Goal: Contribute content

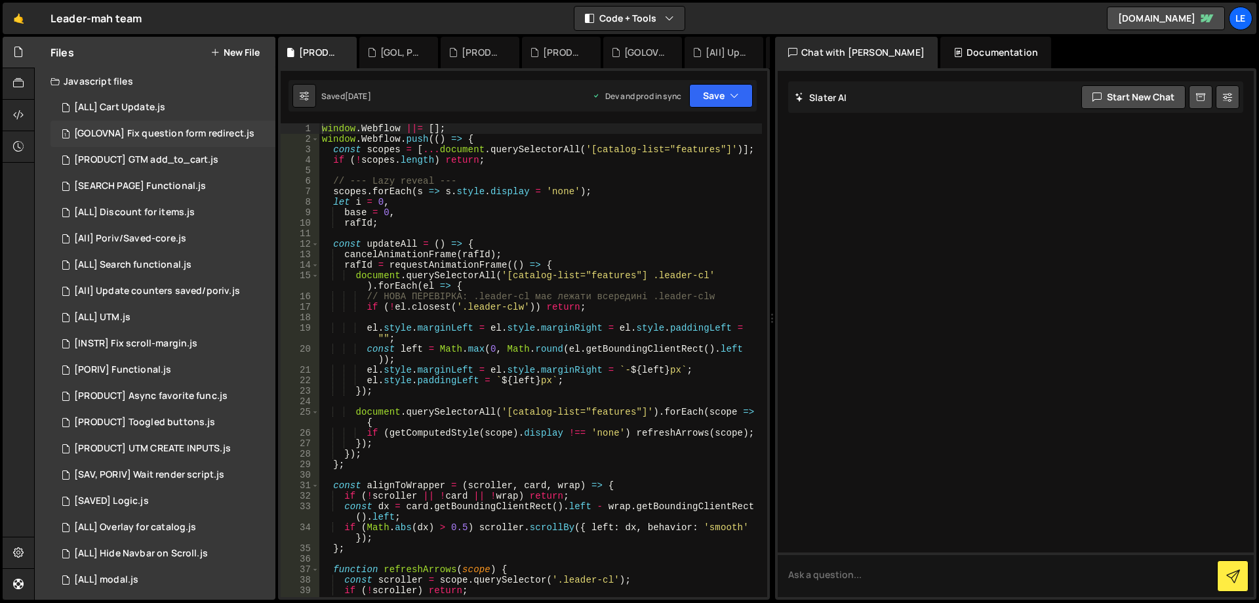
click at [198, 137] on div "[GOLOVNA] Fix question form redirect.js" at bounding box center [164, 134] width 180 height 12
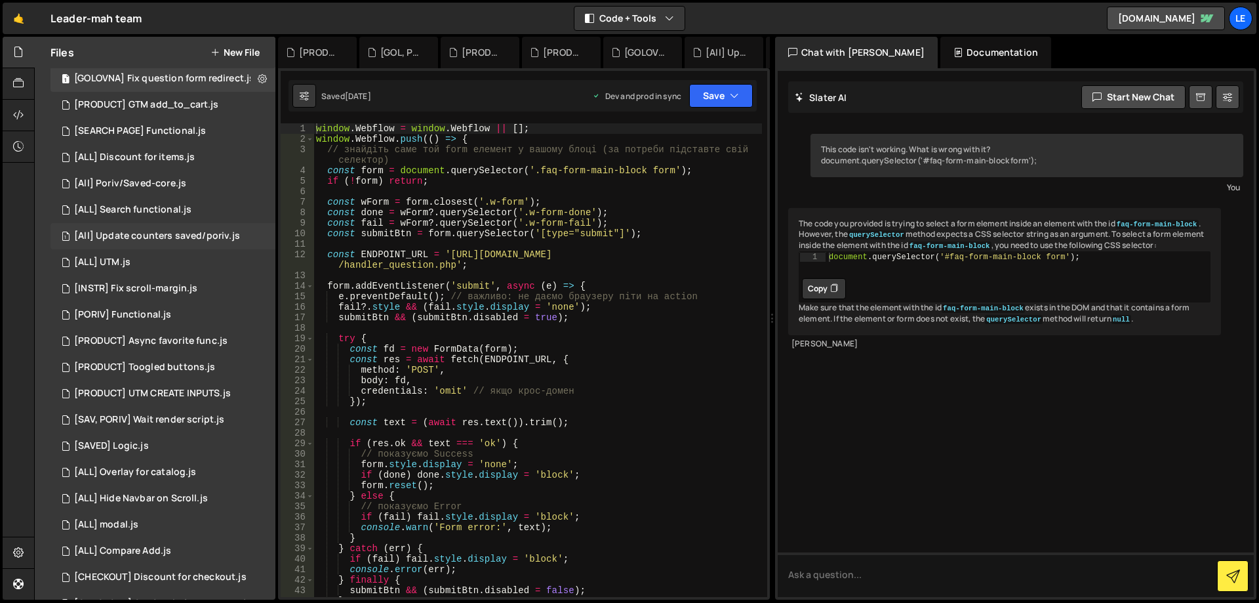
scroll to position [66, 0]
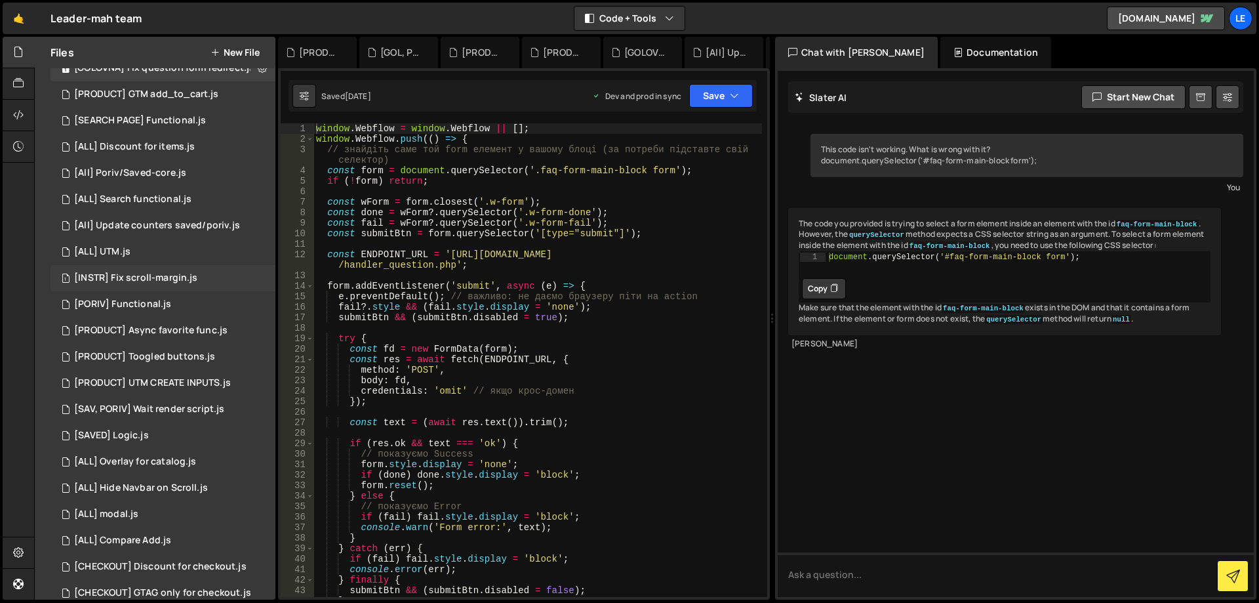
click at [184, 280] on div "[INSTR] Fix scroll-margin.js" at bounding box center [135, 278] width 123 height 12
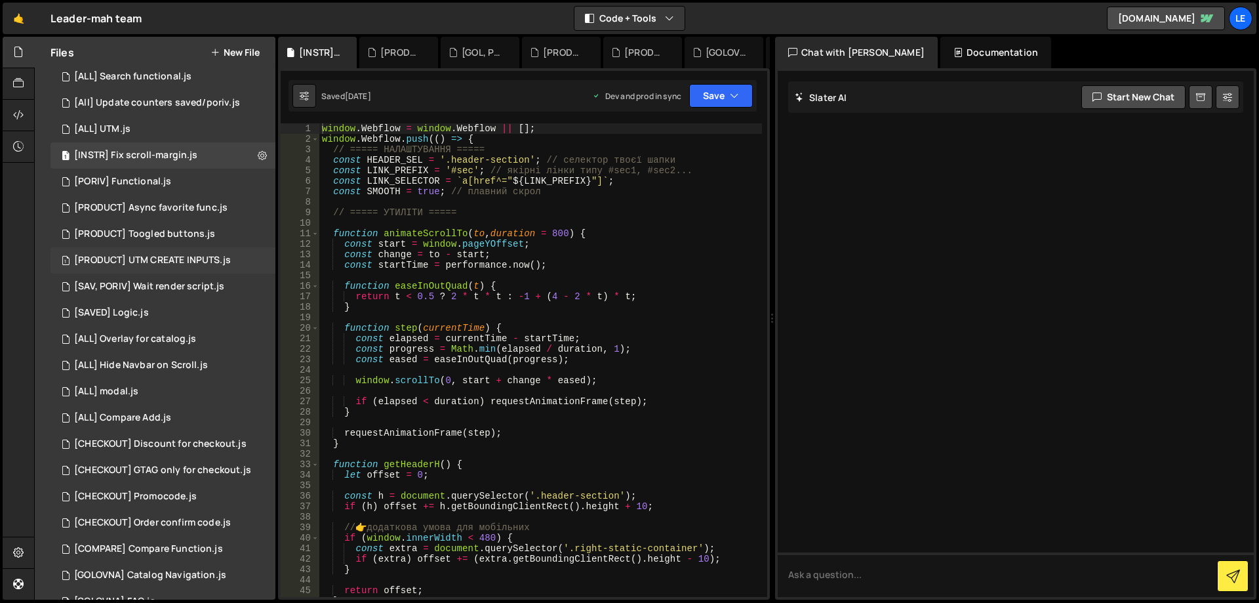
scroll to position [197, 0]
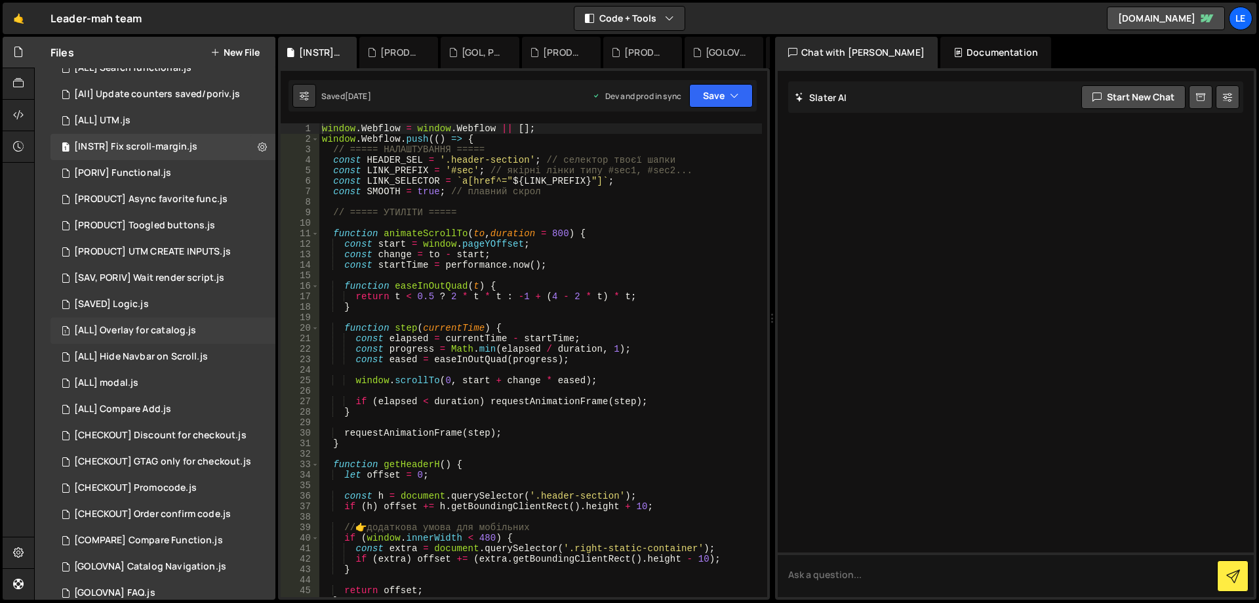
click at [211, 330] on div "1 [ALL] Overlay for catalog.js 0" at bounding box center [162, 330] width 225 height 26
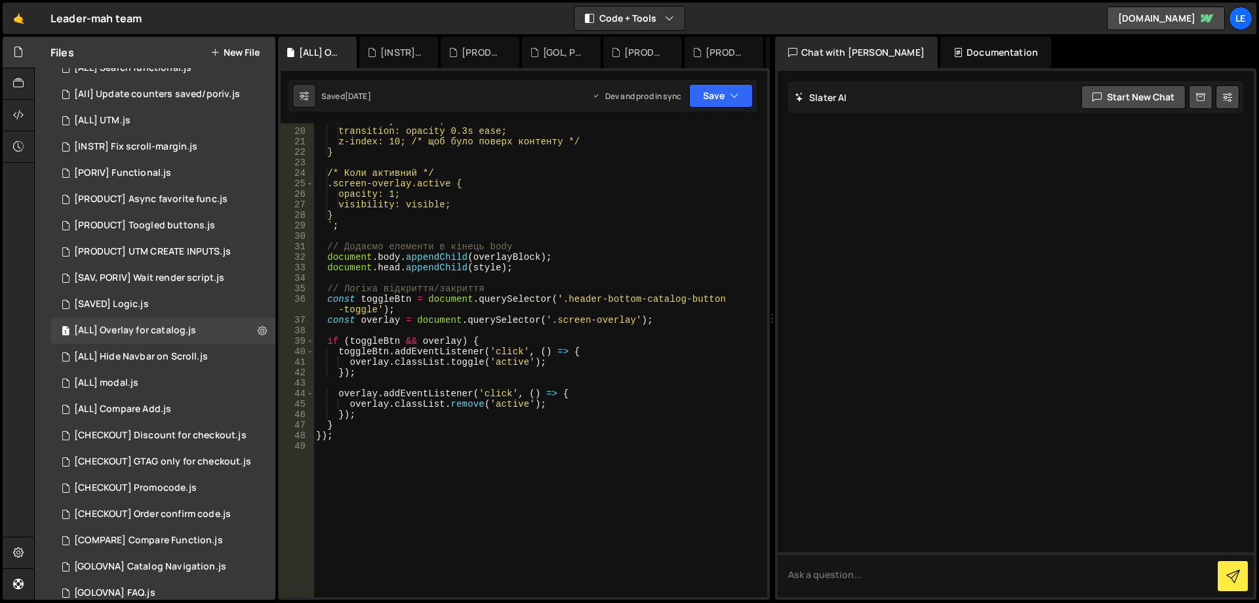
click at [555, 363] on div "visibility: hidden; transition: opacity 0.3s ease; z-index: 10; /* щоб було пов…" at bounding box center [537, 362] width 448 height 494
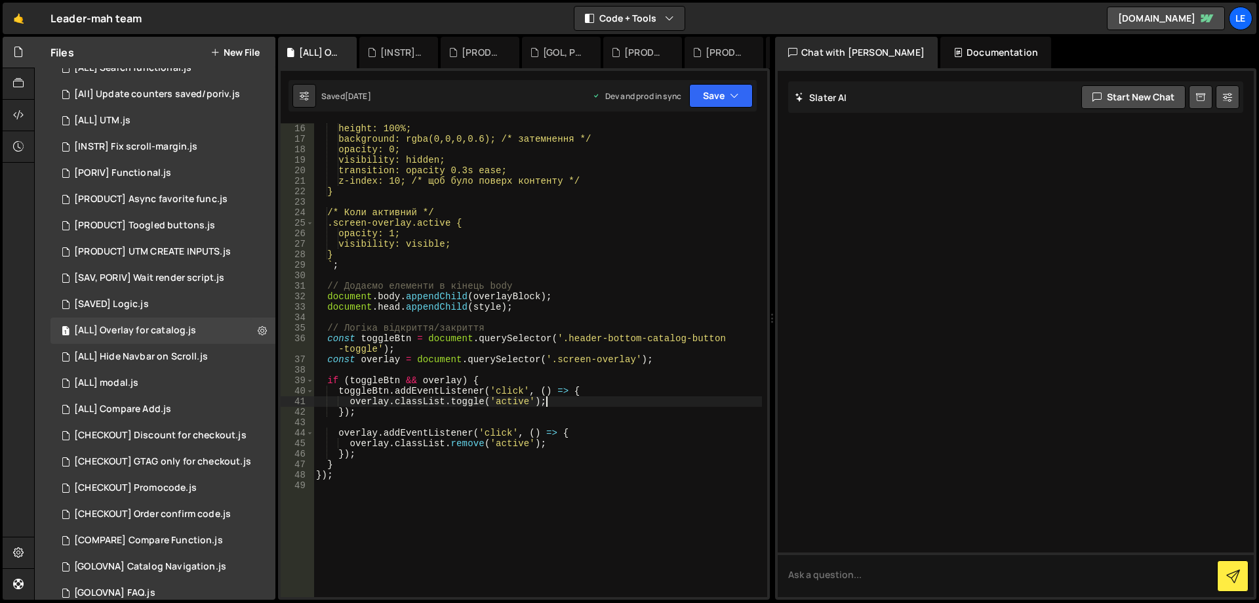
scroll to position [0, 0]
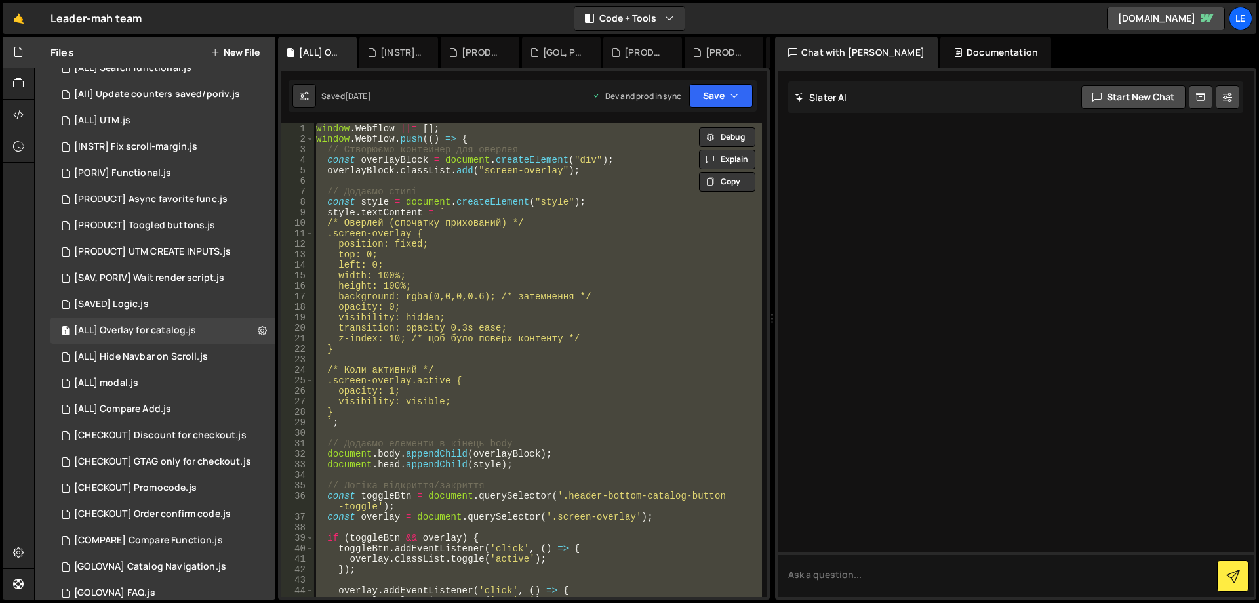
click at [545, 285] on div "window . Webflow ||= [ ] ; window . Webflow . push (( ) => { // Створюємо конте…" at bounding box center [537, 359] width 448 height 473
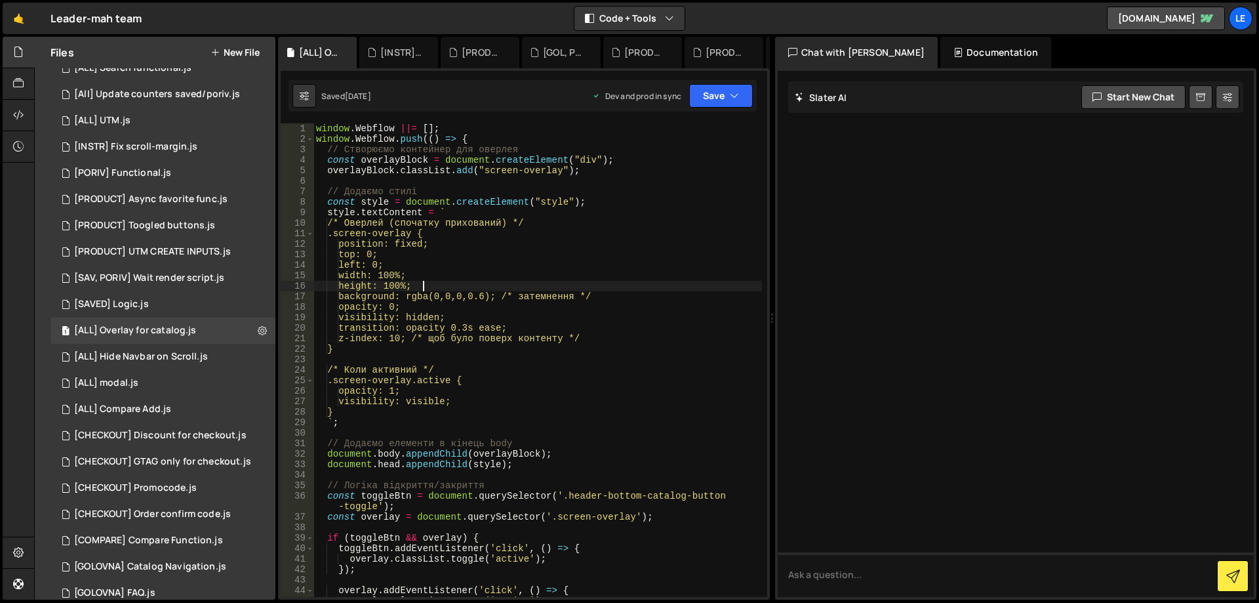
type textarea "});"
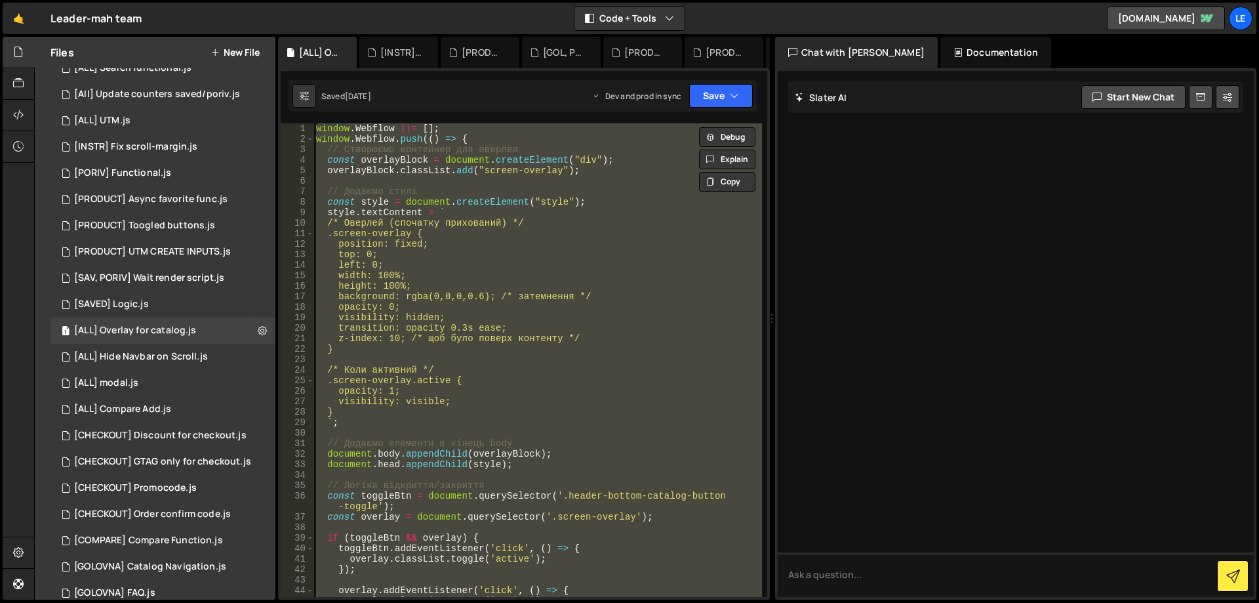
paste textarea
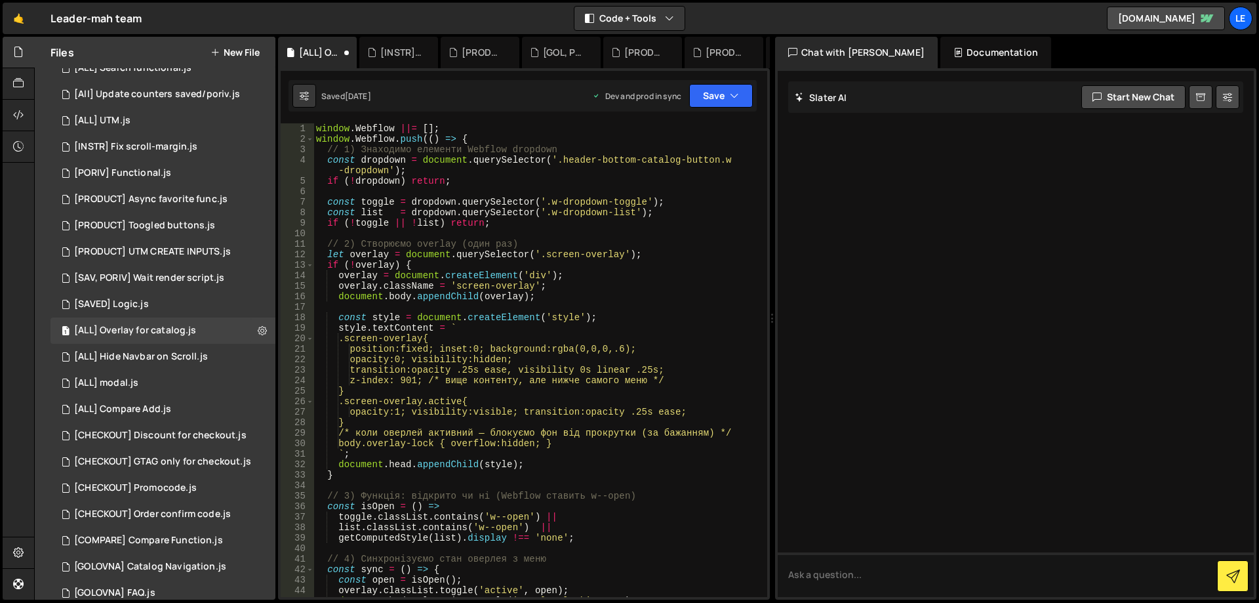
type textarea "});"
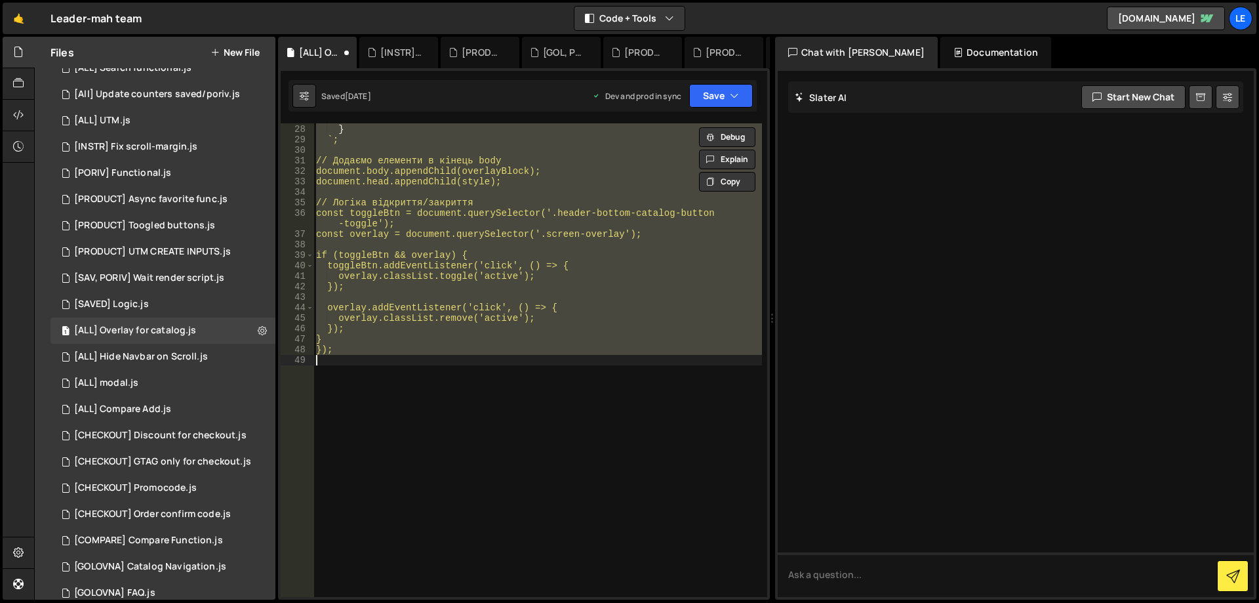
scroll to position [283, 0]
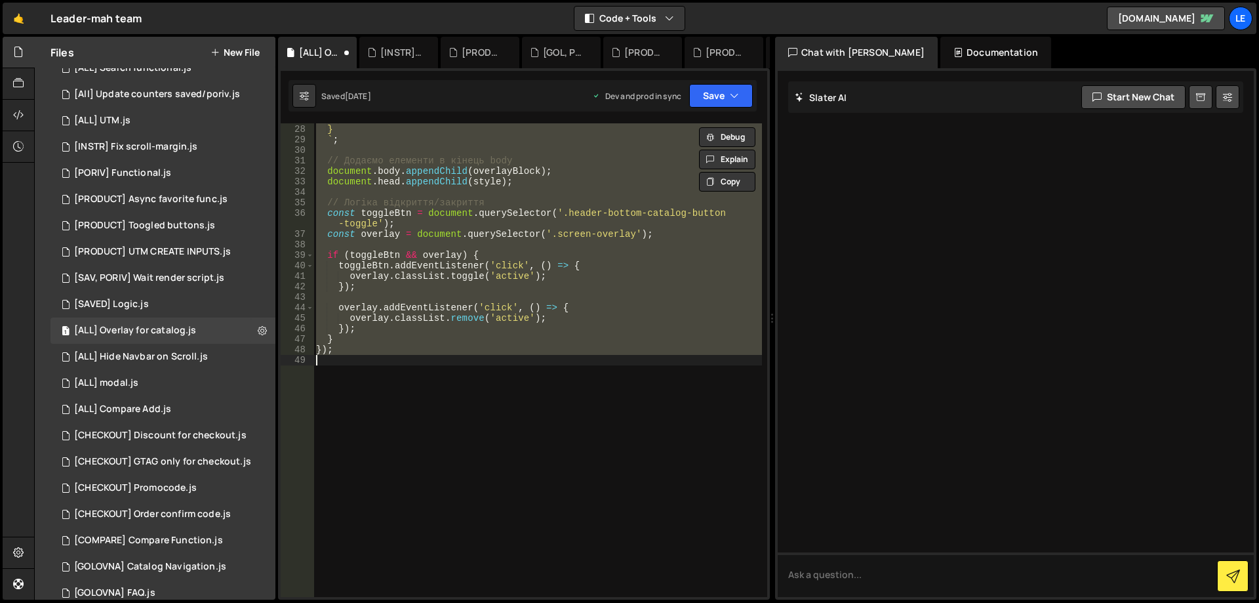
paste textarea
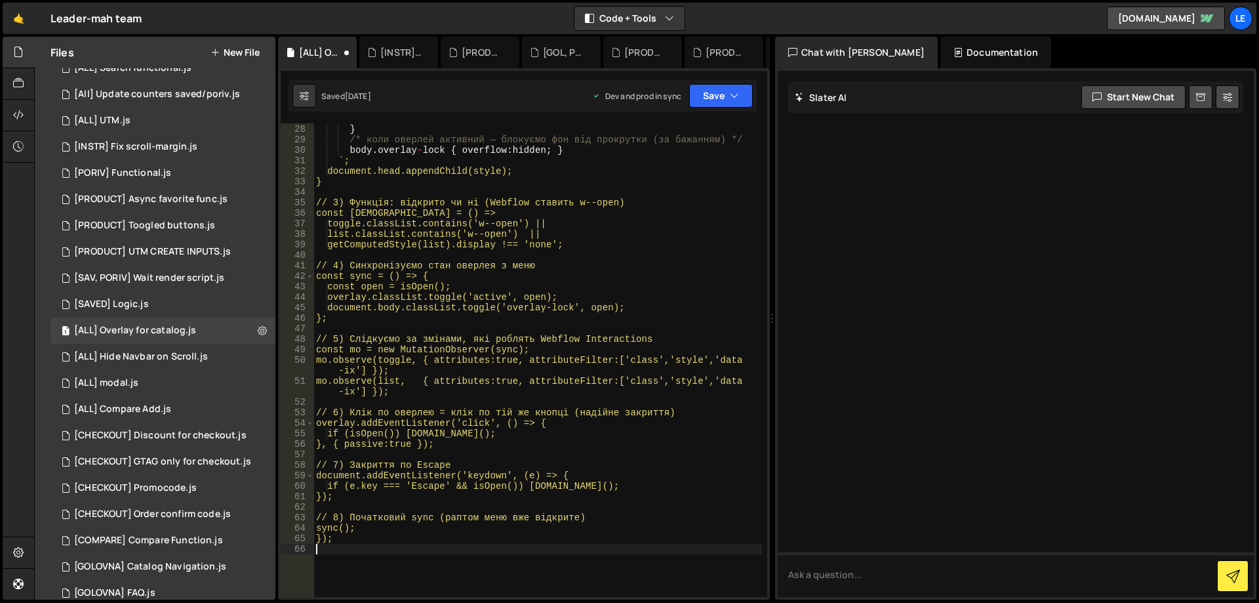
type textarea "});"
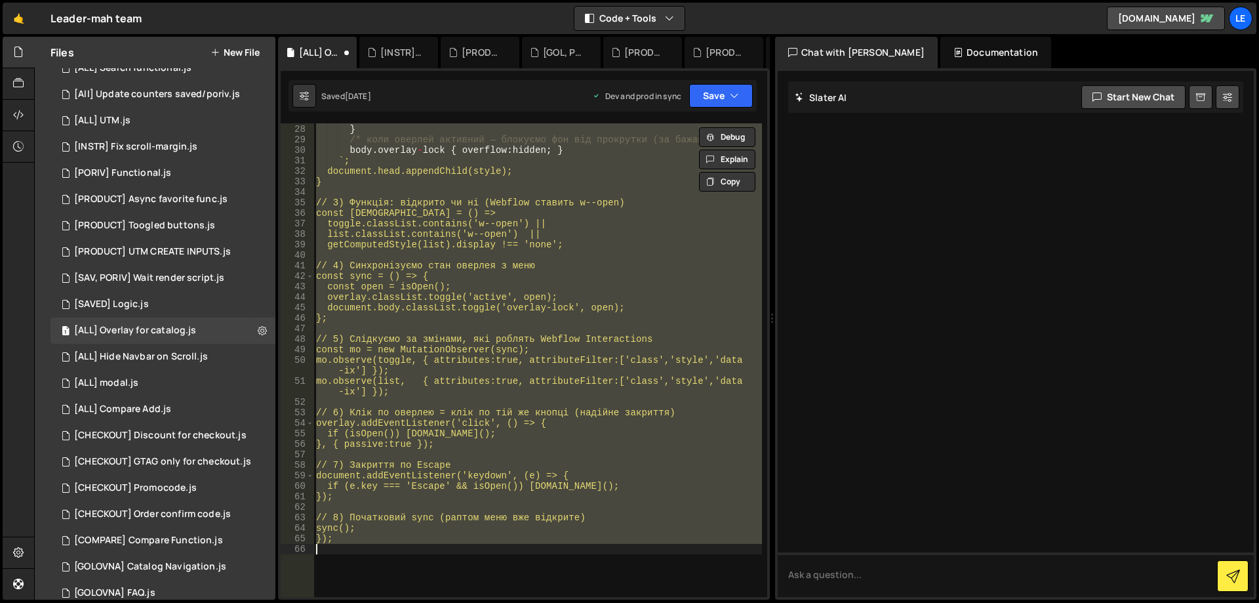
paste textarea
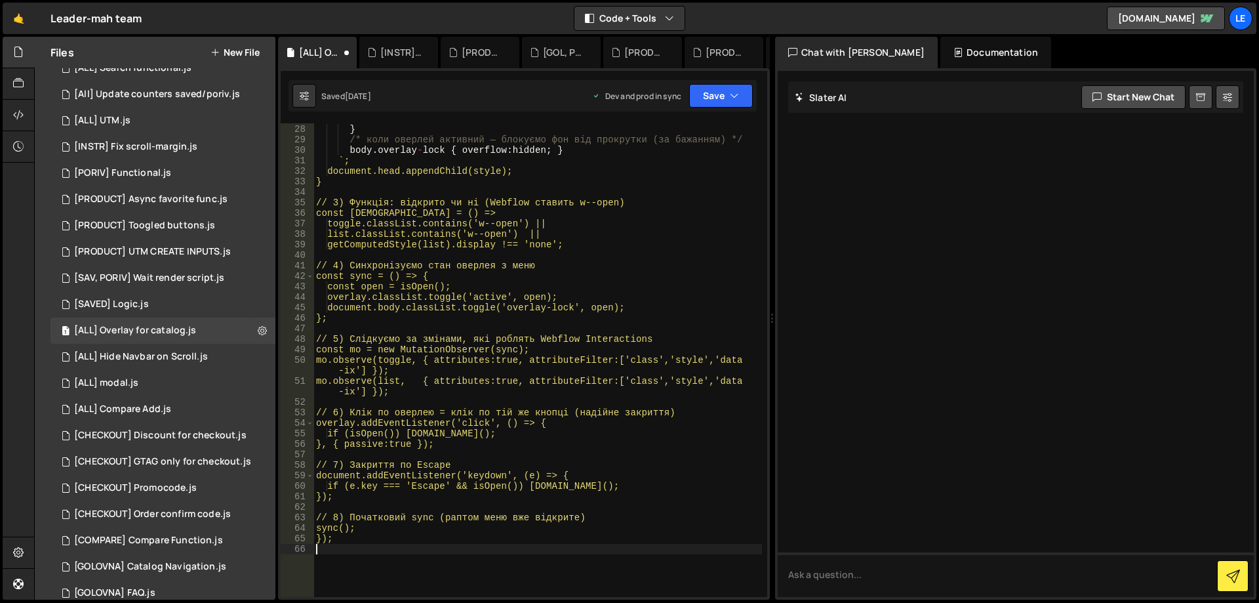
type textarea "});"
paste textarea
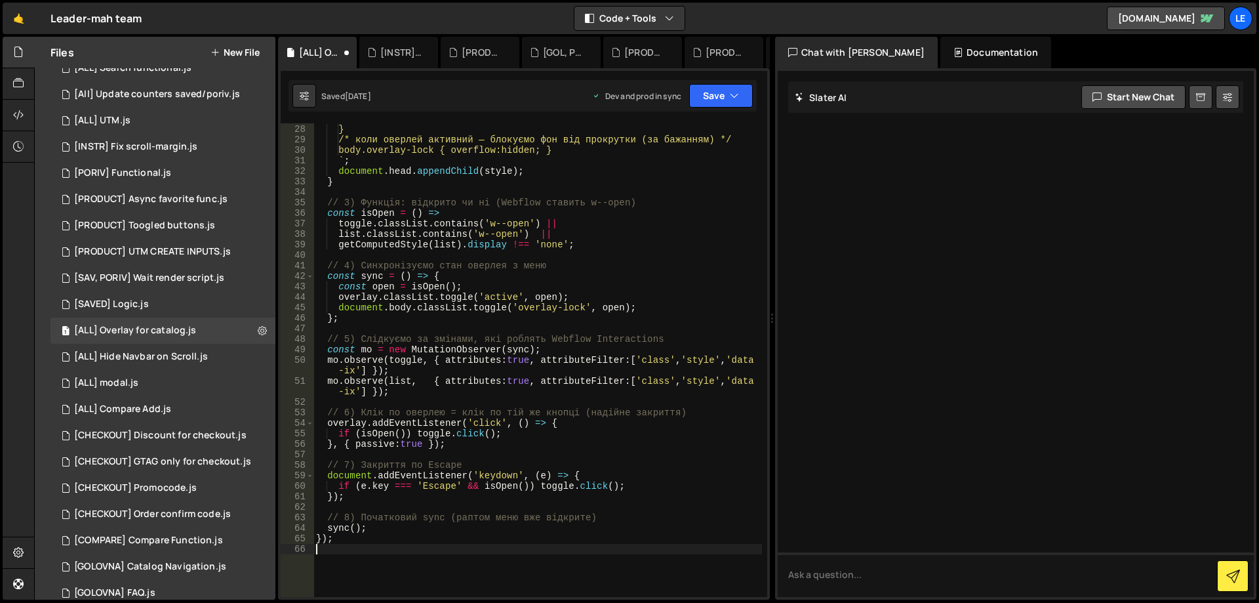
click at [622, 252] on div "opacity:1; visibility:visible; transition:opacity .25s ease; } /* коли оверлей …" at bounding box center [537, 360] width 448 height 494
type textarea "});"
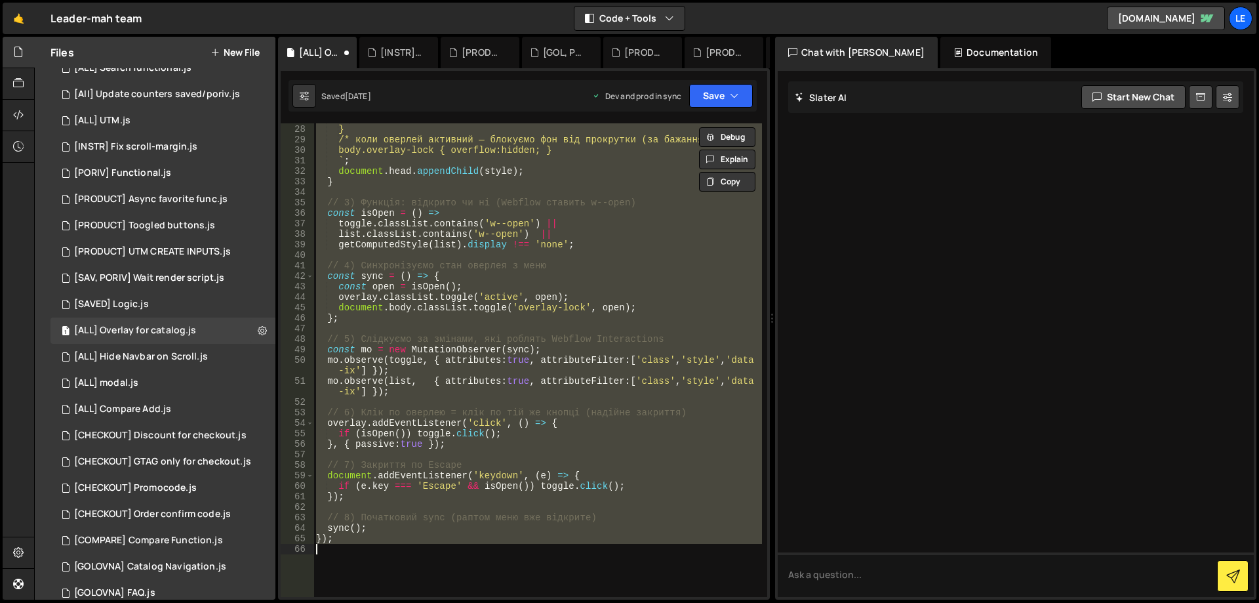
paste textarea
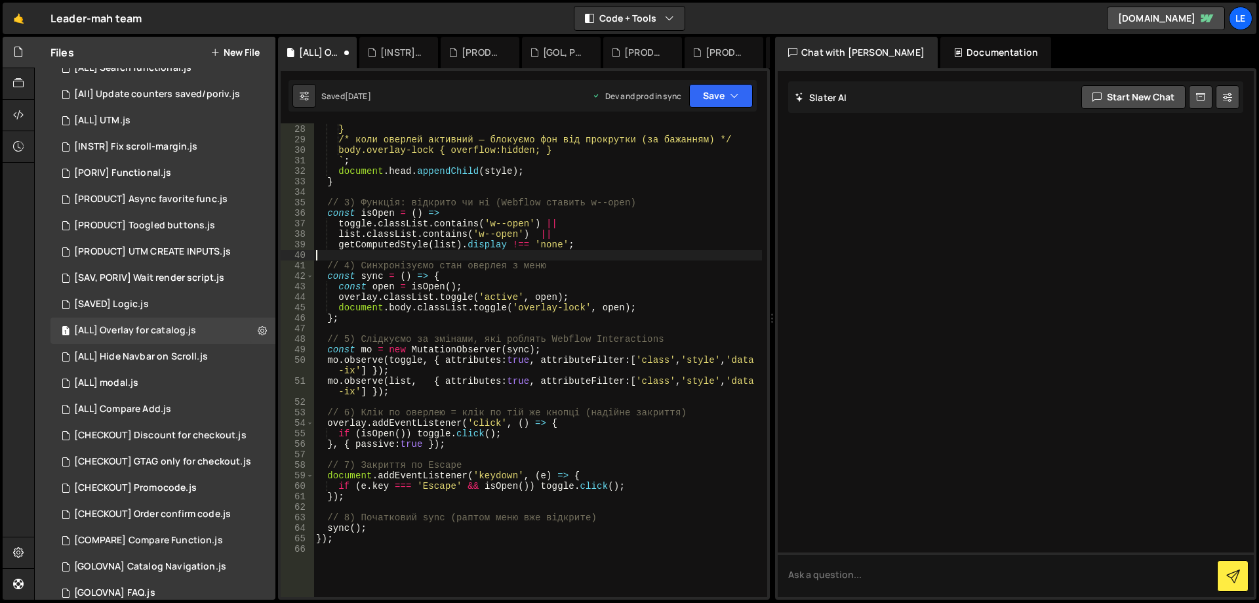
click at [622, 252] on div "opacity:1; visibility:visible; transition:opacity .25s ease; } /* коли оверлей …" at bounding box center [537, 360] width 448 height 494
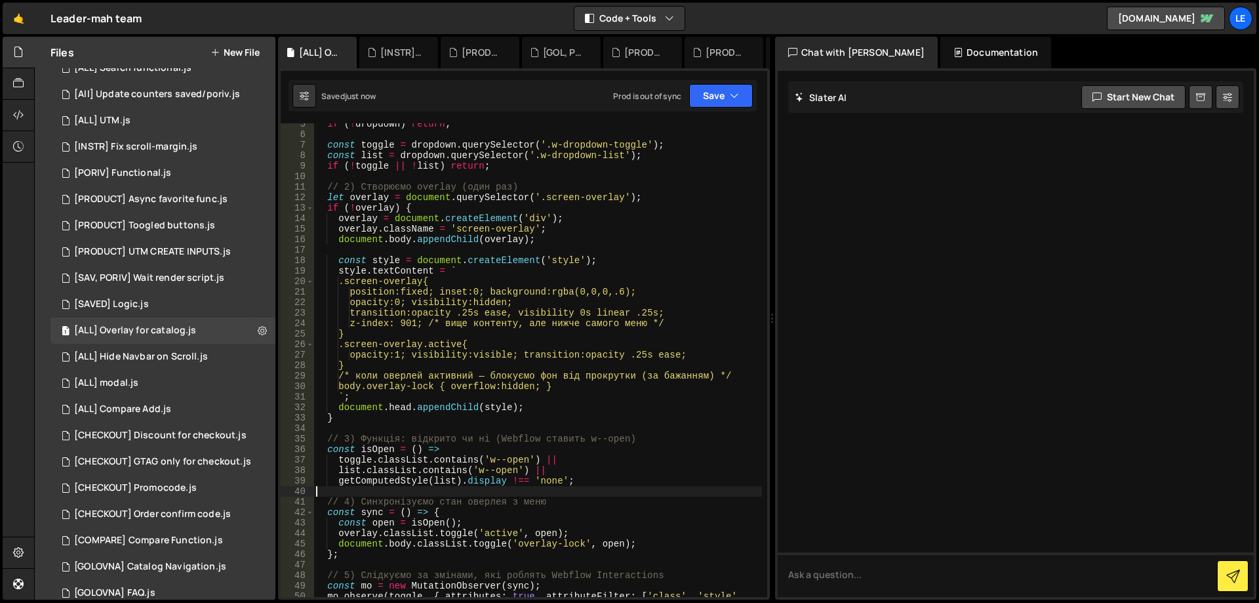
scroll to position [0, 0]
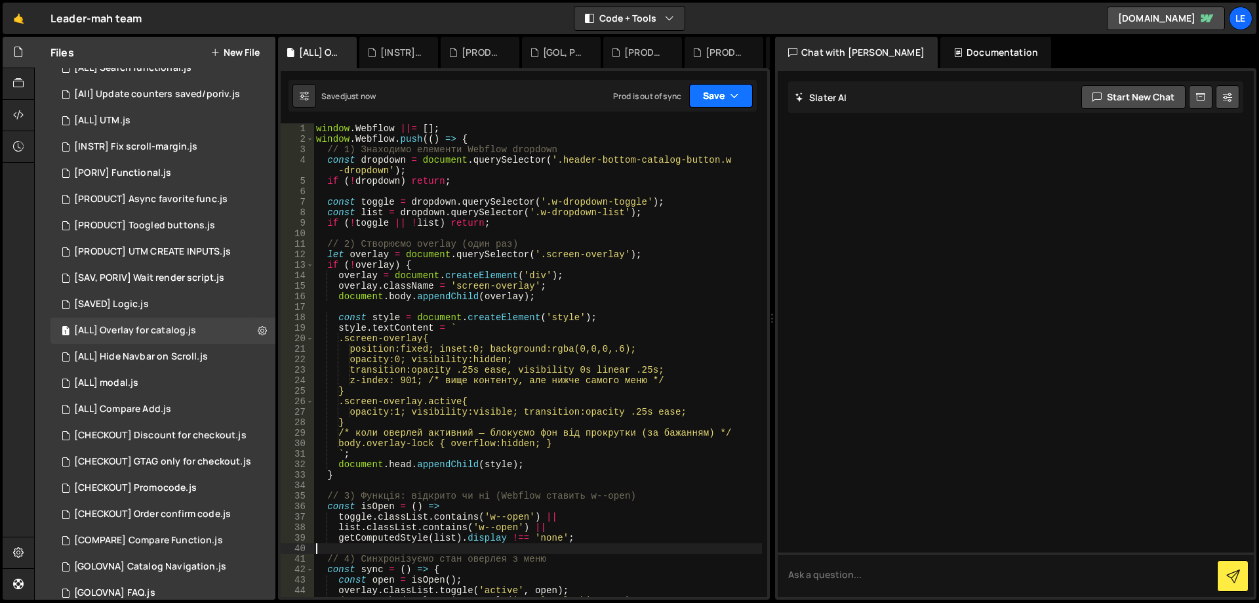
click at [709, 98] on button "Save" at bounding box center [721, 96] width 64 height 24
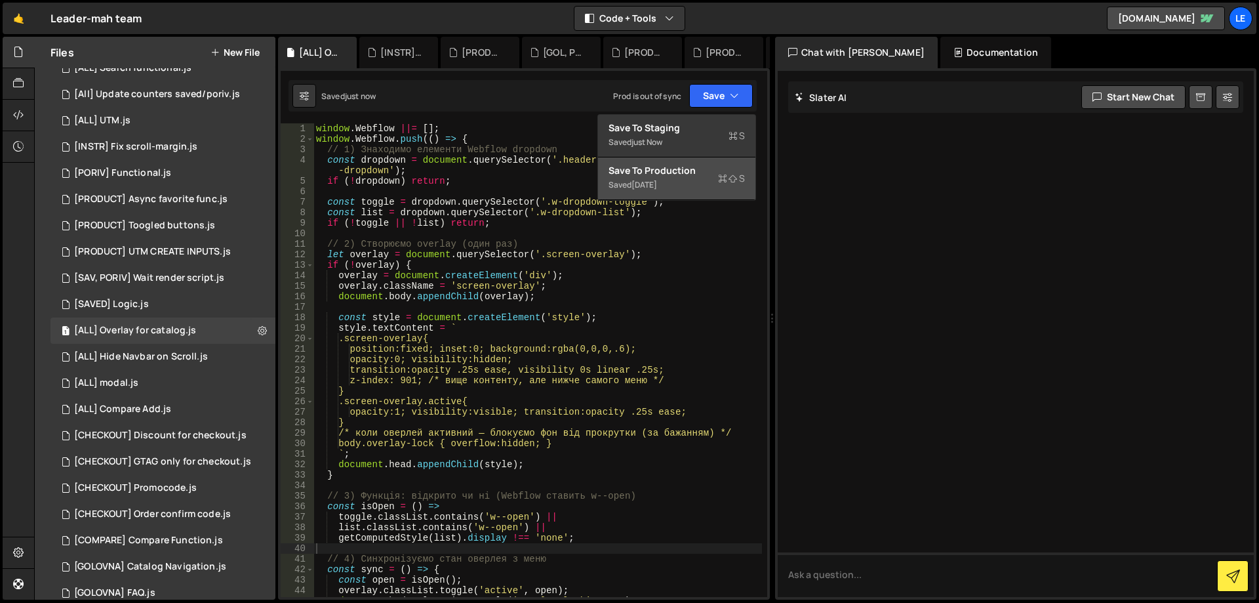
click at [671, 169] on div "Save to Production S" at bounding box center [676, 170] width 136 height 13
